Goal: Task Accomplishment & Management: Complete application form

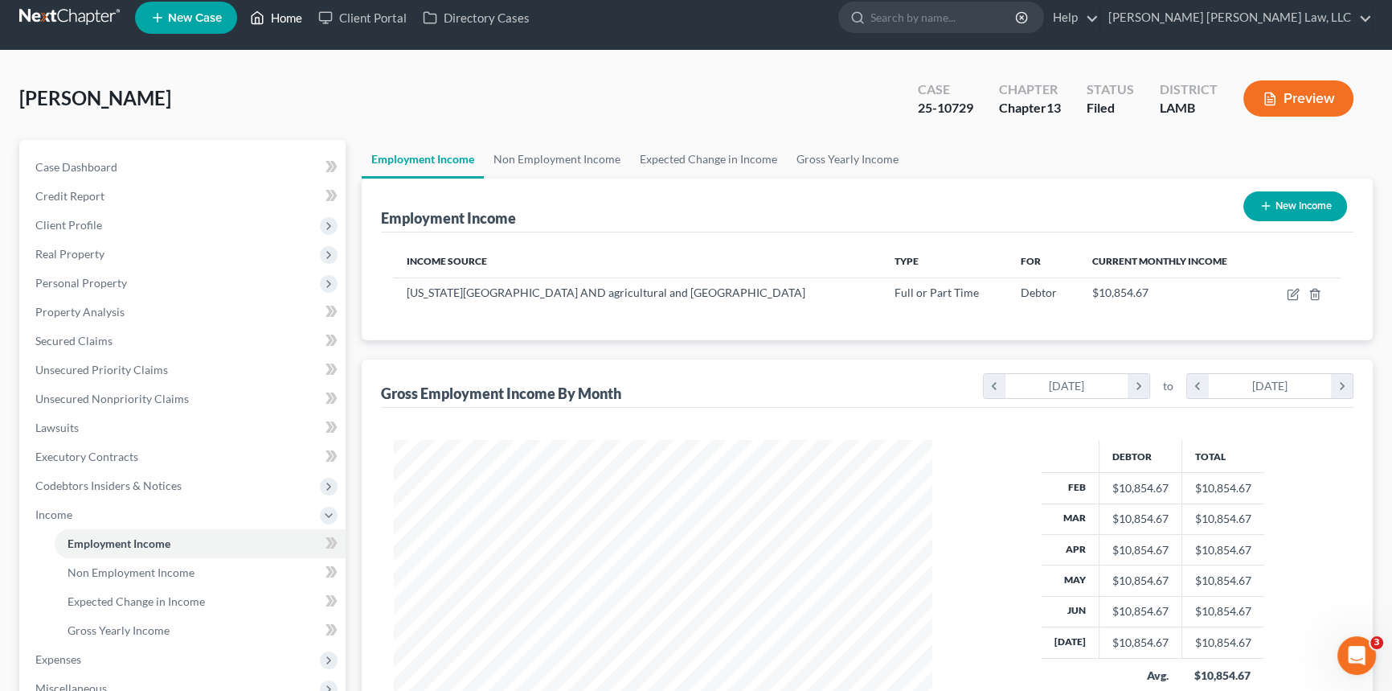
scroll to position [288, 571]
click at [274, 14] on link "Home" at bounding box center [276, 17] width 68 height 29
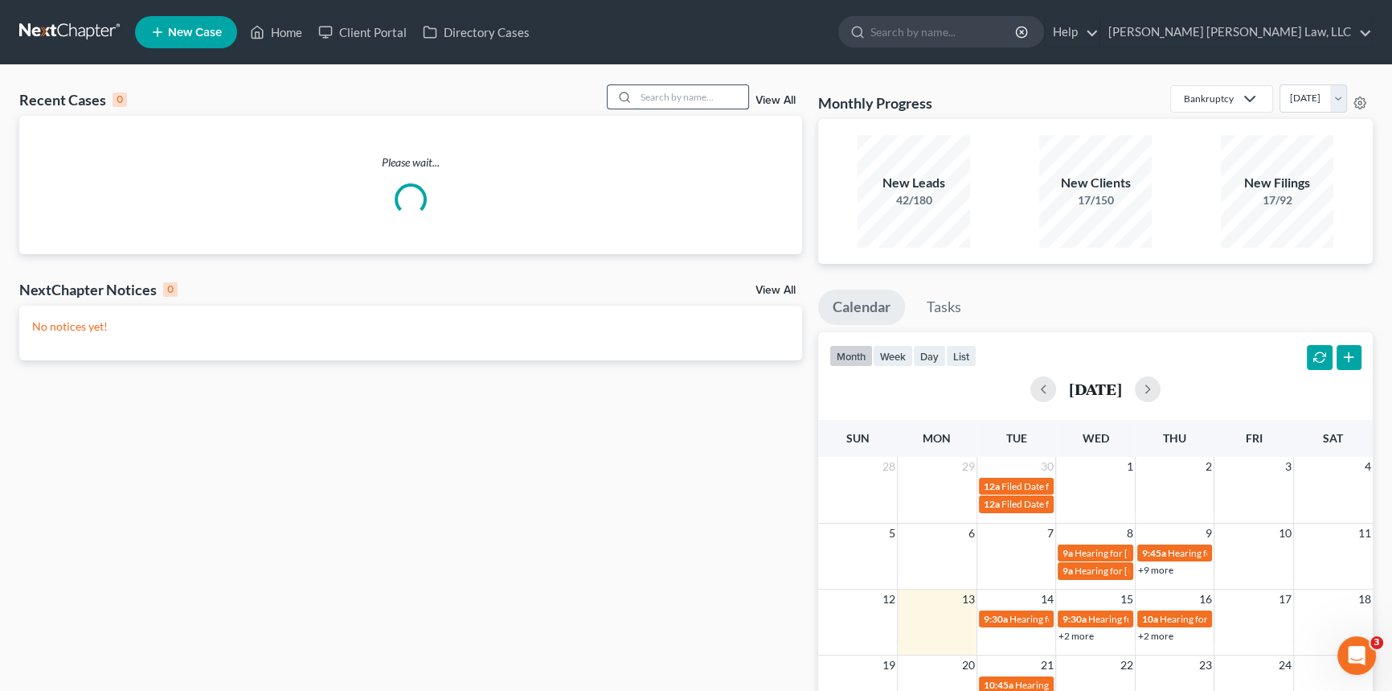
click at [682, 88] on input "search" at bounding box center [692, 96] width 113 height 23
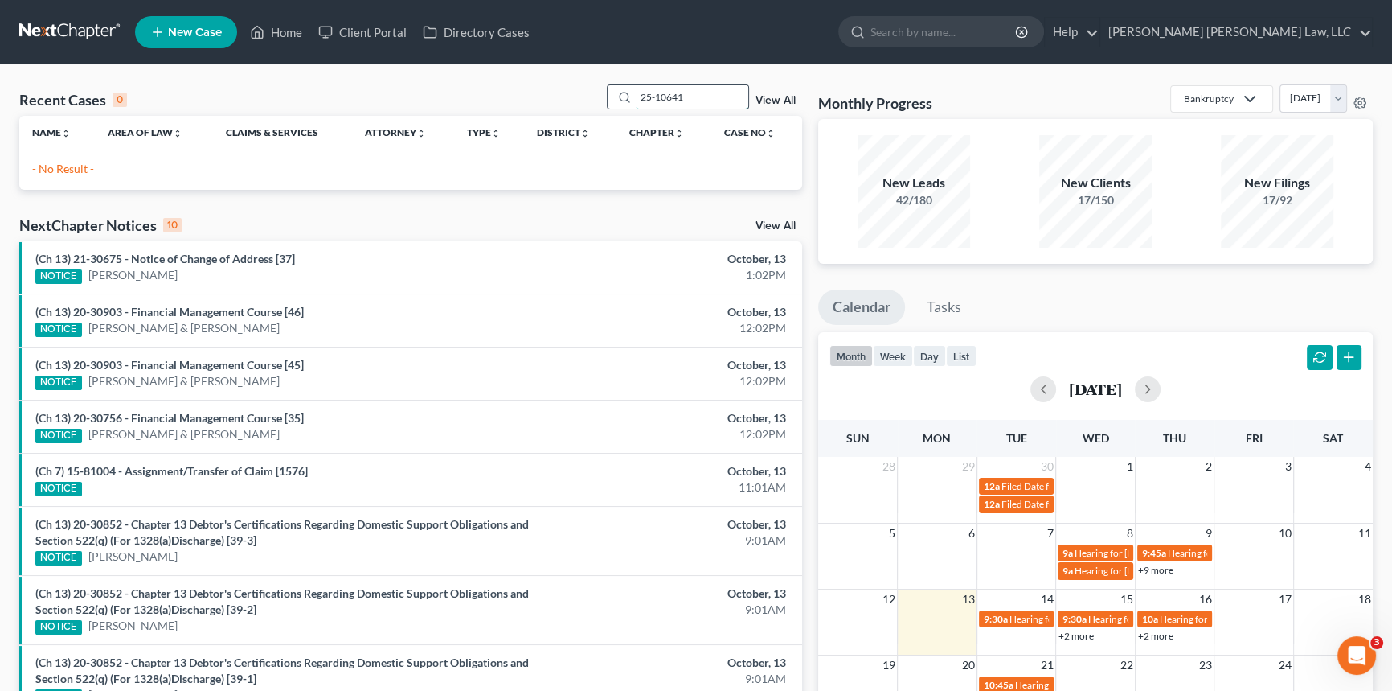
type input "25-10641"
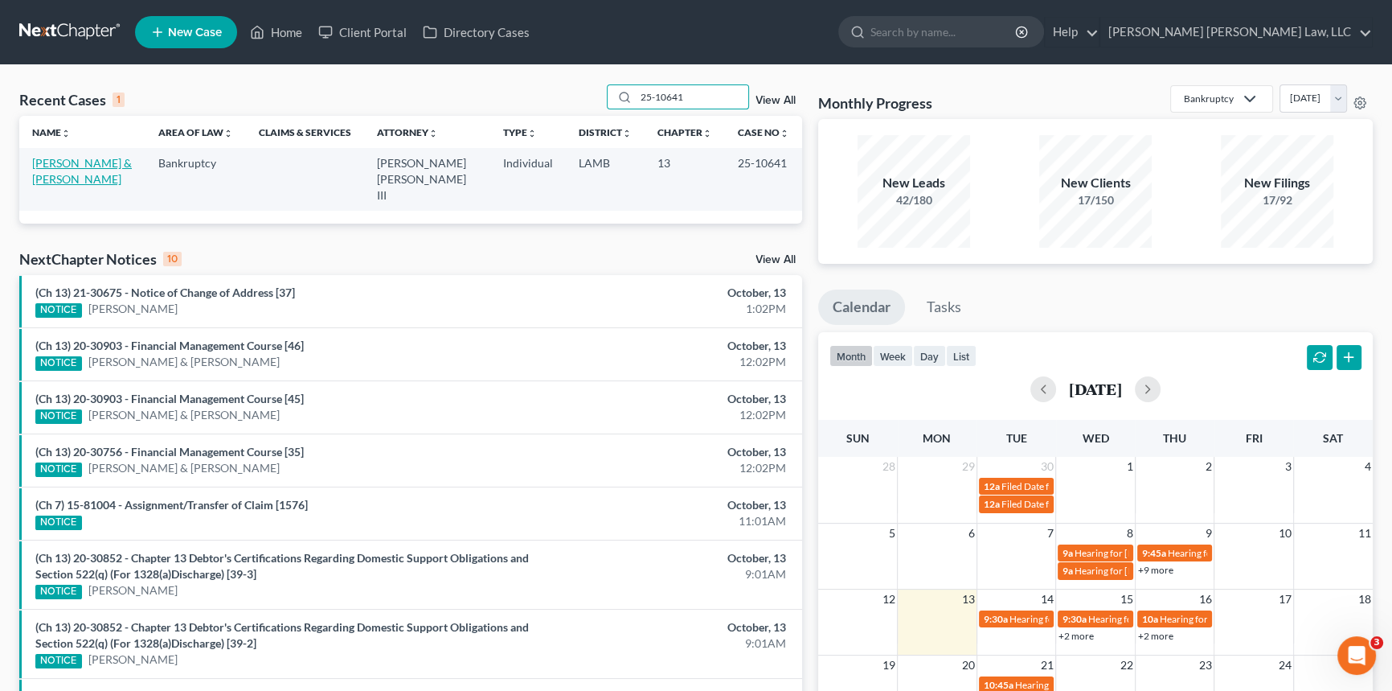
click at [56, 157] on link "[PERSON_NAME] & [PERSON_NAME]" at bounding box center [82, 171] width 100 height 30
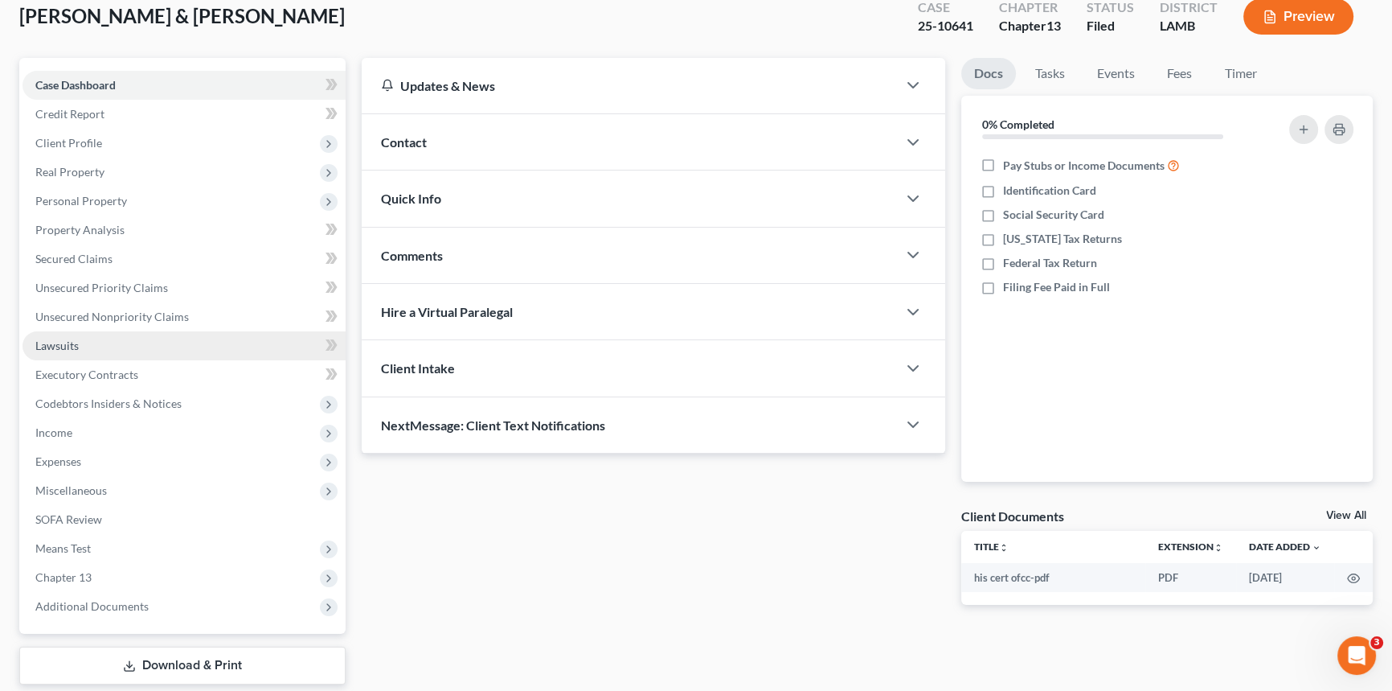
scroll to position [191, 0]
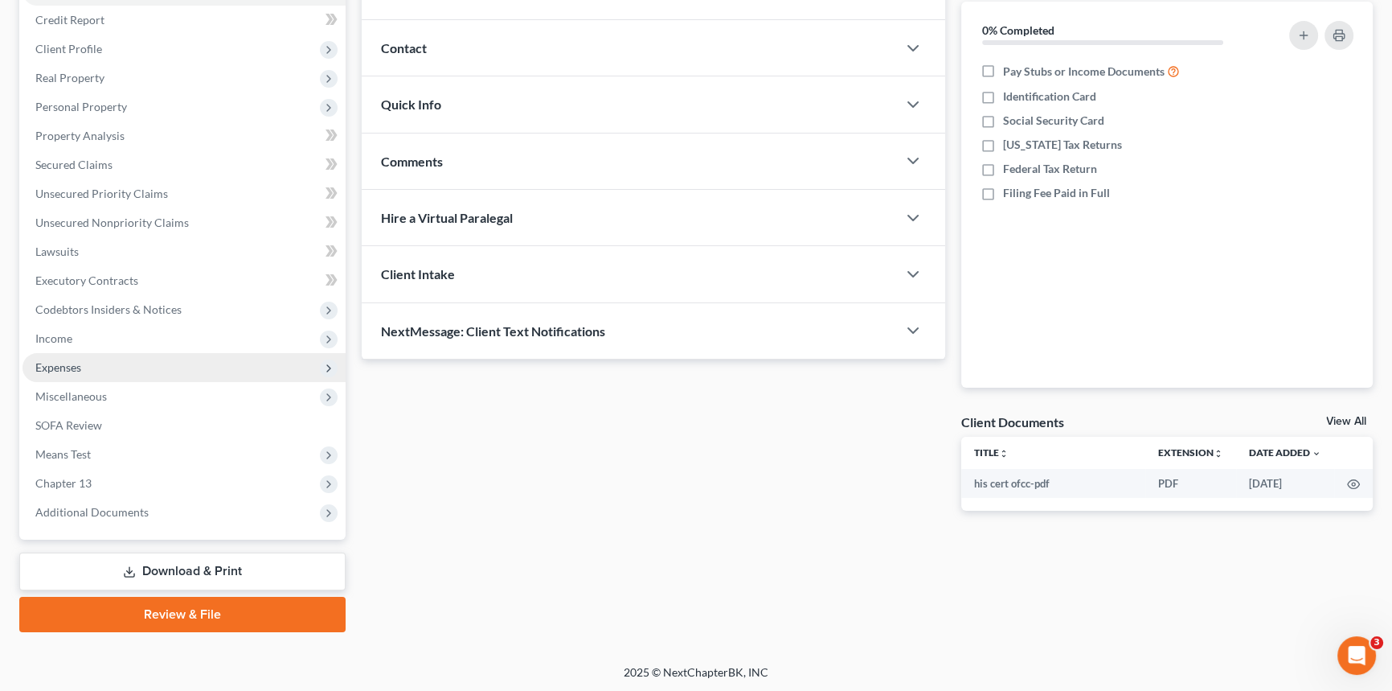
click at [71, 356] on span "Expenses" at bounding box center [184, 367] width 323 height 29
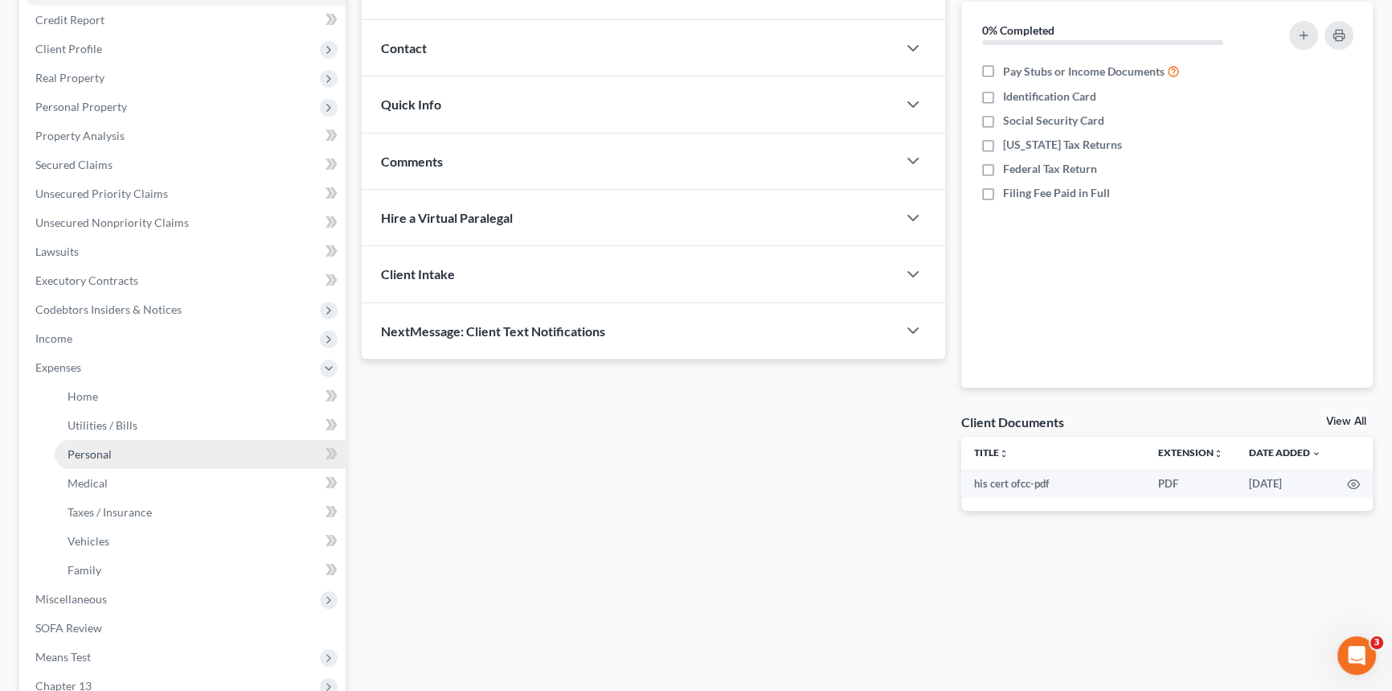
click at [96, 455] on span "Personal" at bounding box center [90, 454] width 44 height 14
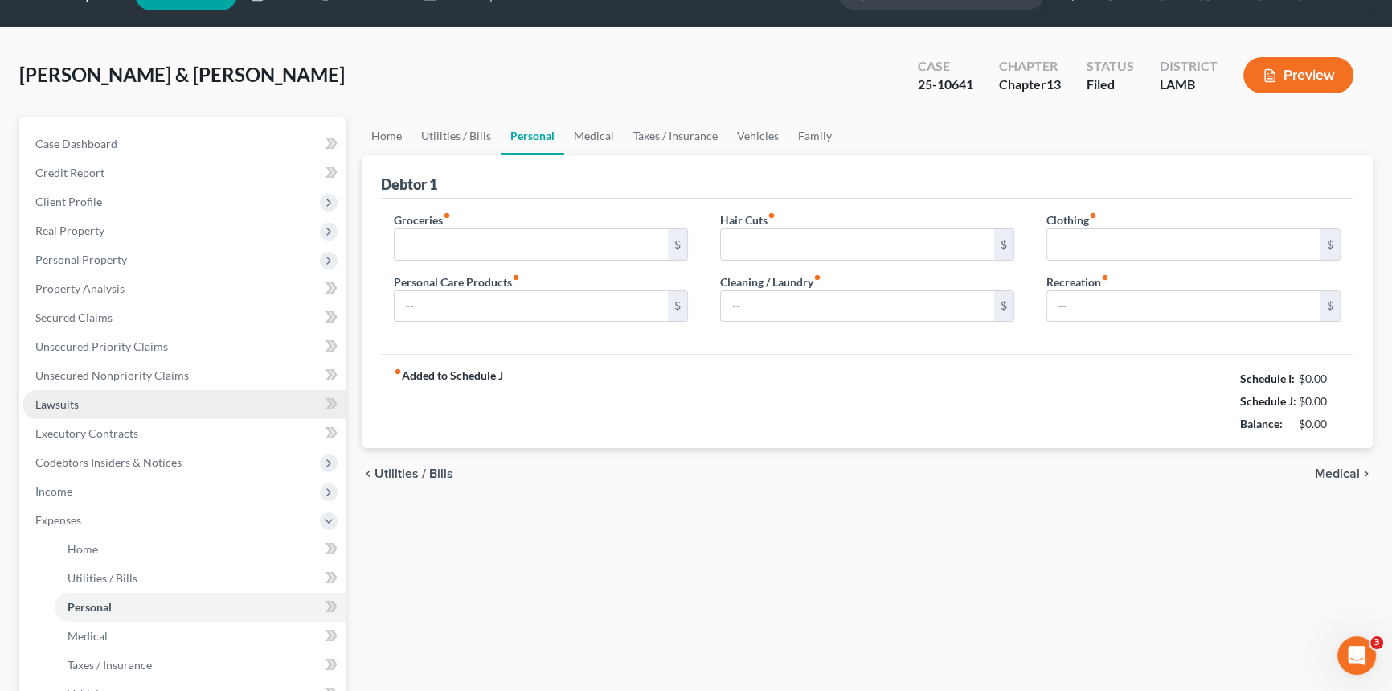
type input "450.00"
type input "80.00"
type input "0.00"
type input "75.00"
type input "0.00"
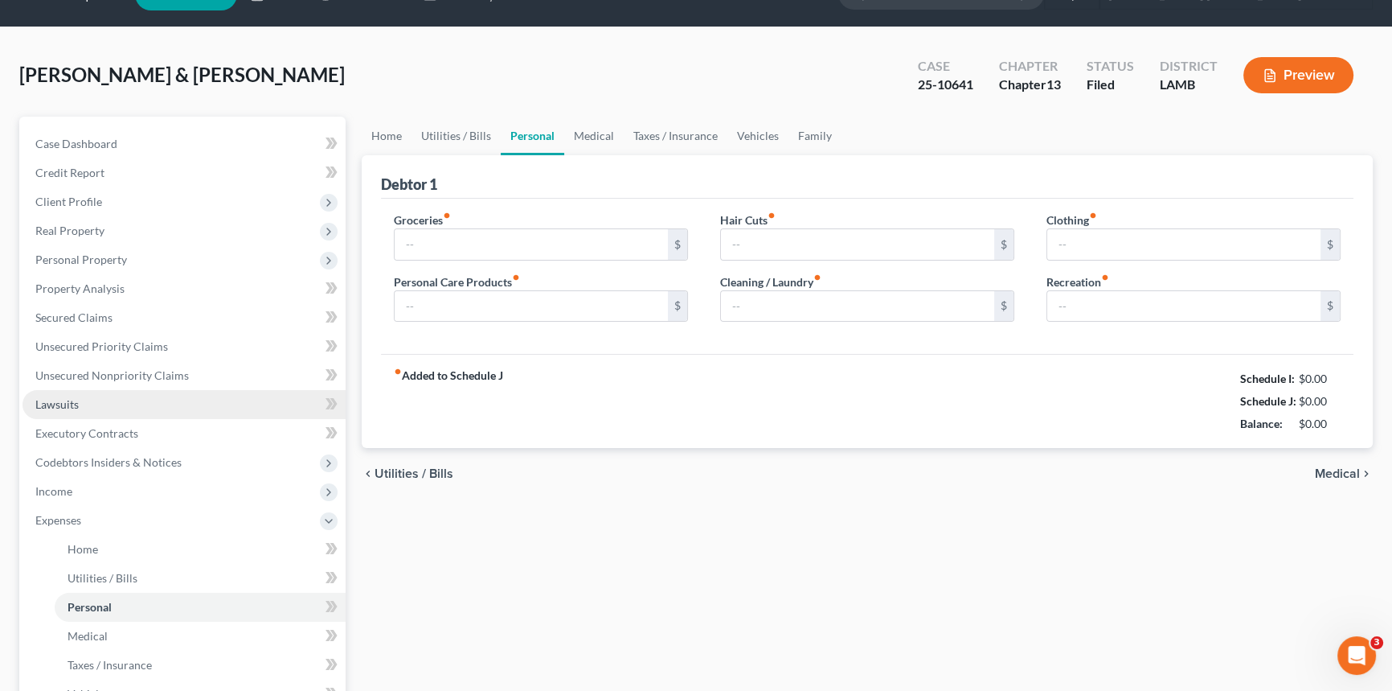
type input "0.00"
